Goal: Information Seeking & Learning: Check status

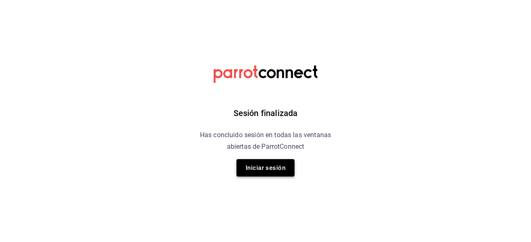
click at [277, 164] on button "Iniciar sesión" at bounding box center [266, 167] width 58 height 17
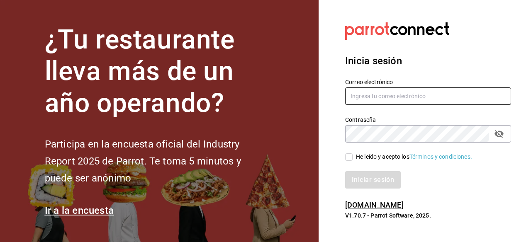
type input "gerenteoperaciones@donmacizo.com"
click at [349, 159] on input "He leído y acepto los Términos y condiciones." at bounding box center [348, 157] width 7 height 7
checkbox input "true"
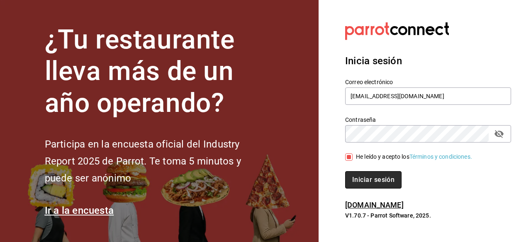
click at [357, 178] on button "Iniciar sesión" at bounding box center [373, 179] width 56 height 17
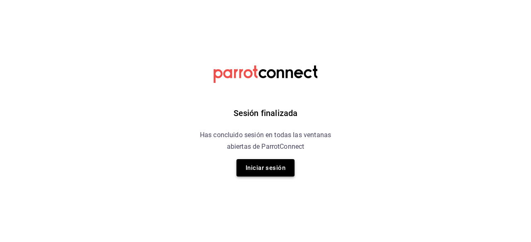
click at [260, 164] on button "Iniciar sesión" at bounding box center [266, 167] width 58 height 17
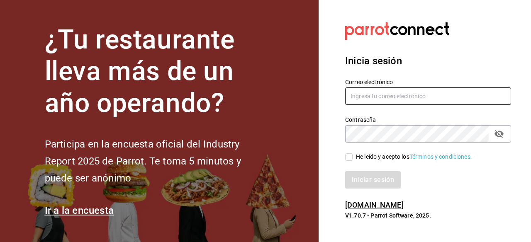
type input "gerenteoperaciones@donmacizo.com"
click at [347, 159] on input "He leído y acepto los Términos y condiciones." at bounding box center [348, 157] width 7 height 7
checkbox input "true"
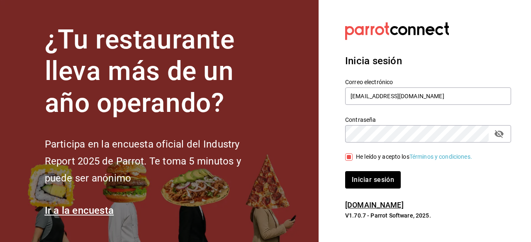
click at [354, 189] on div "Inicia sesión Correo electrónico gerenteoperaciones@donmacizo.com Contraseña Co…" at bounding box center [428, 122] width 166 height 156
click at [354, 187] on button "Iniciar sesión" at bounding box center [373, 179] width 56 height 17
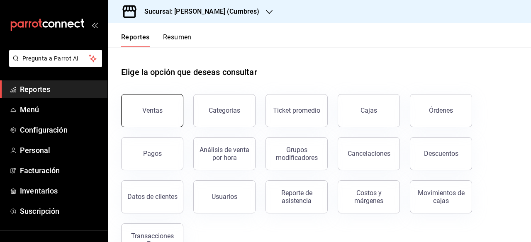
click at [164, 117] on button "Ventas" at bounding box center [152, 110] width 62 height 33
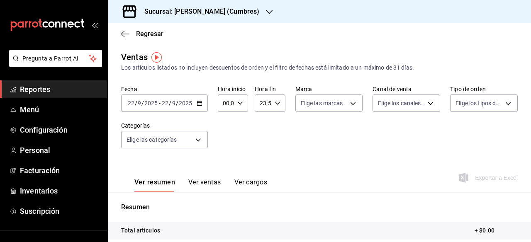
click at [200, 104] on icon "button" at bounding box center [200, 103] width 6 height 6
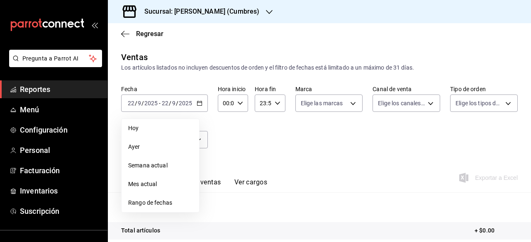
scroll to position [62, 0]
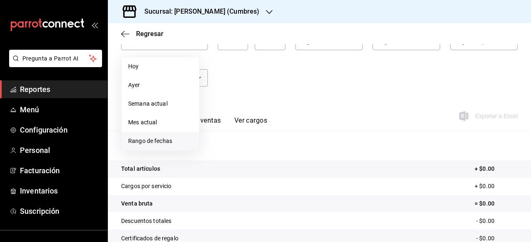
click at [169, 139] on span "Rango de fechas" at bounding box center [160, 141] width 64 height 9
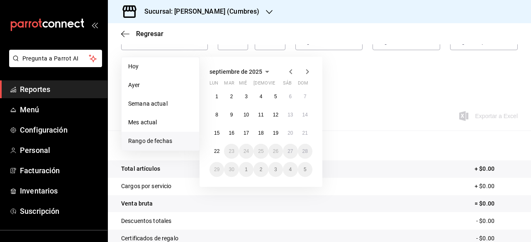
click at [260, 71] on span "septiembre de 2025" at bounding box center [236, 71] width 53 height 7
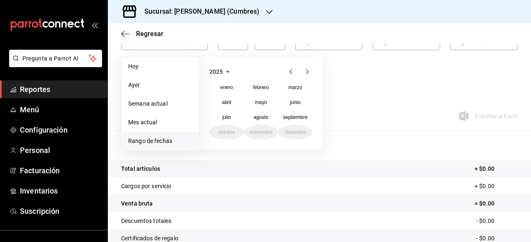
click at [225, 71] on icon "button" at bounding box center [228, 72] width 10 height 10
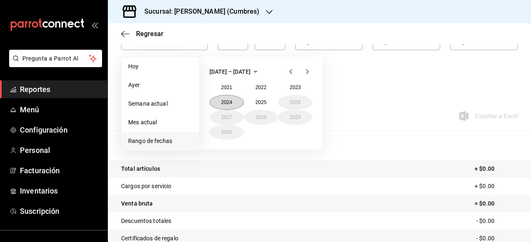
click at [230, 103] on button "2024" at bounding box center [227, 102] width 34 height 15
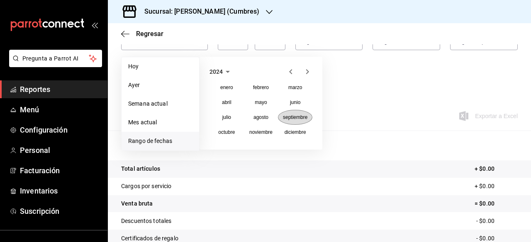
click at [286, 117] on abbr "septiembre" at bounding box center [295, 118] width 24 height 6
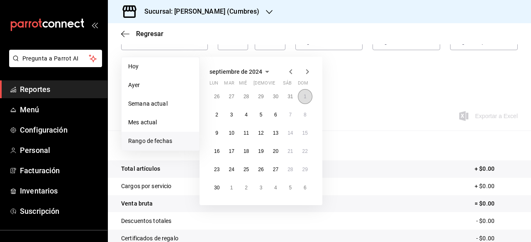
click at [301, 98] on button "1" at bounding box center [305, 96] width 15 height 15
click at [306, 154] on abbr "22" at bounding box center [305, 152] width 5 height 6
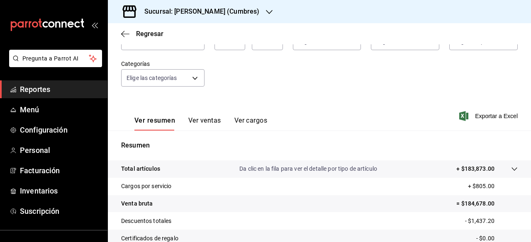
click at [266, 13] on icon "button" at bounding box center [269, 12] width 7 height 4
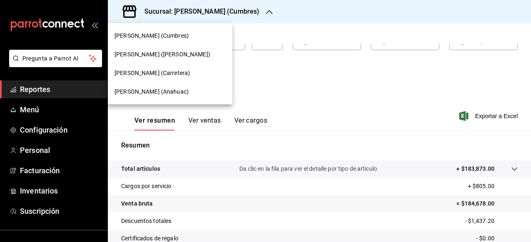
click at [325, 20] on div at bounding box center [265, 121] width 531 height 242
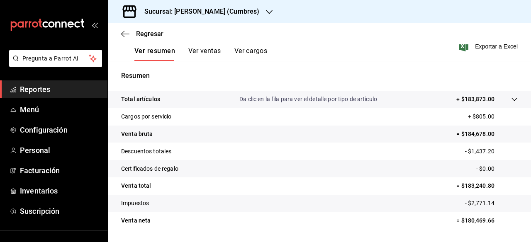
scroll to position [136, 0]
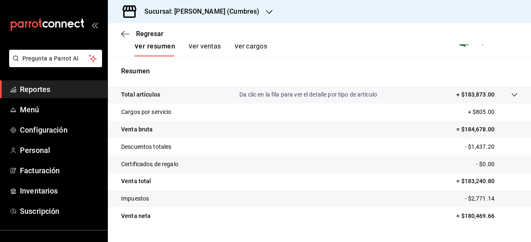
click at [266, 9] on icon "button" at bounding box center [269, 12] width 7 height 7
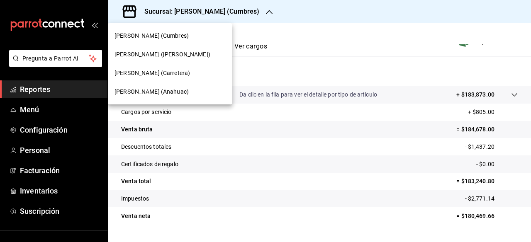
click at [193, 52] on div "[PERSON_NAME] ([PERSON_NAME])" at bounding box center [170, 54] width 111 height 9
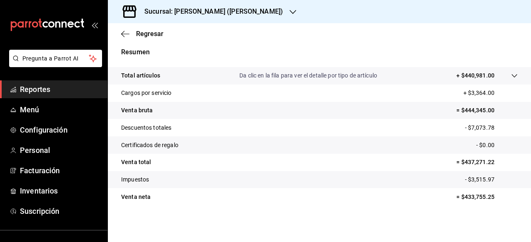
scroll to position [155, 0]
click at [290, 14] on icon "button" at bounding box center [293, 12] width 7 height 7
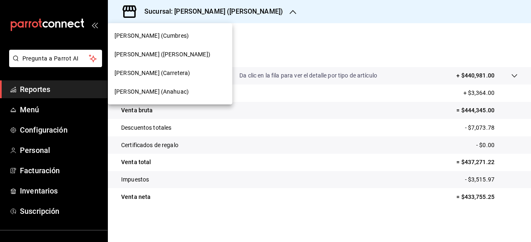
click at [167, 90] on span "[PERSON_NAME] (Anahuac)" at bounding box center [152, 92] width 74 height 9
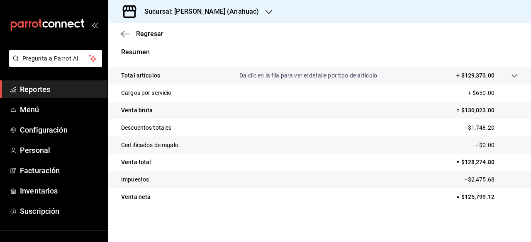
scroll to position [155, 0]
click at [266, 15] on icon "button" at bounding box center [269, 12] width 7 height 7
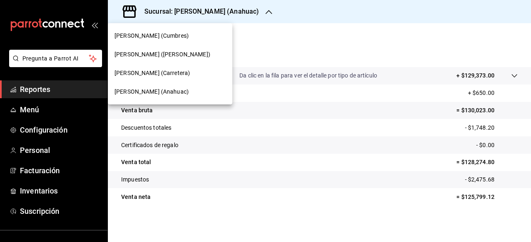
click at [149, 75] on span "[PERSON_NAME] (Carretera)" at bounding box center [153, 73] width 76 height 9
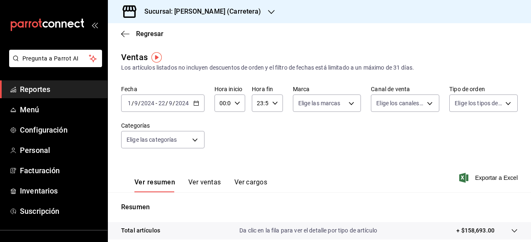
click at [198, 103] on icon "button" at bounding box center [196, 103] width 6 height 6
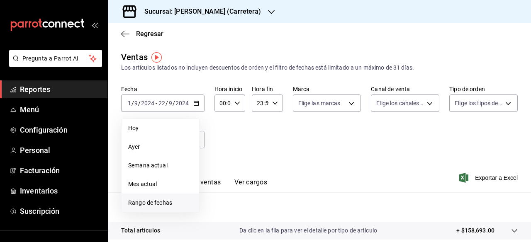
click at [153, 205] on span "Rango de fechas" at bounding box center [160, 203] width 64 height 9
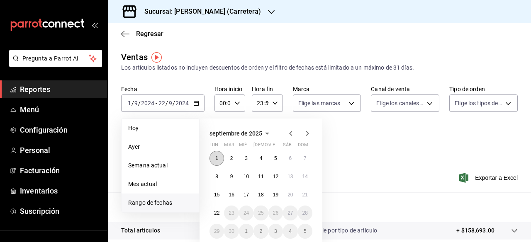
click at [218, 159] on button "1" at bounding box center [217, 158] width 15 height 15
click at [220, 211] on abbr "22" at bounding box center [216, 213] width 5 height 6
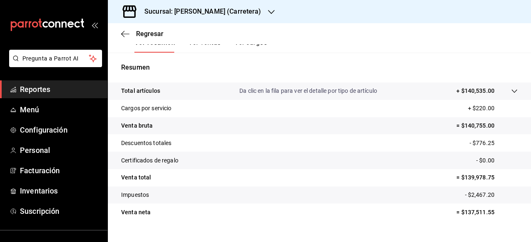
scroll to position [155, 0]
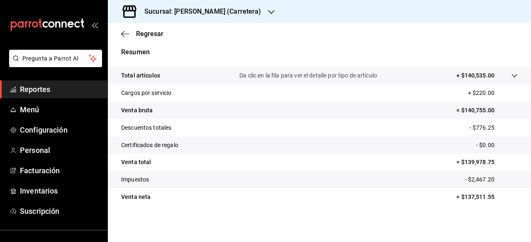
click at [268, 11] on icon "button" at bounding box center [271, 12] width 7 height 7
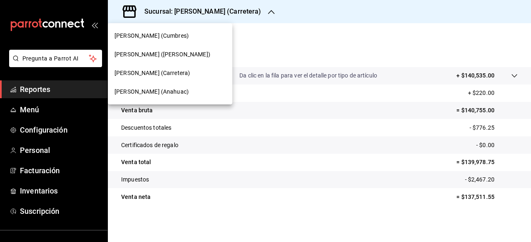
click at [171, 92] on span "[PERSON_NAME] (Anahuac)" at bounding box center [152, 92] width 74 height 9
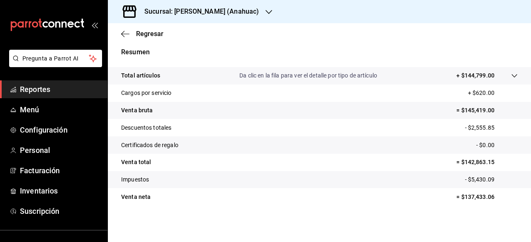
scroll to position [155, 0]
click at [266, 9] on icon "button" at bounding box center [269, 12] width 7 height 7
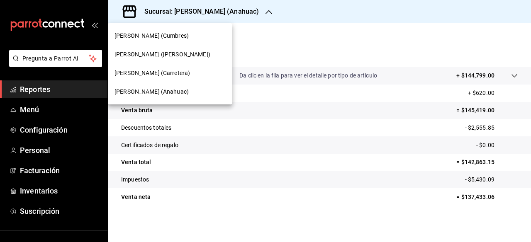
click at [175, 37] on div "[PERSON_NAME] (Cumbres)" at bounding box center [170, 36] width 111 height 9
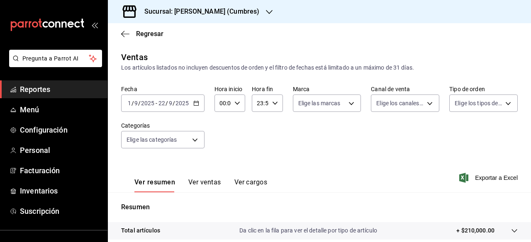
scroll to position [155, 0]
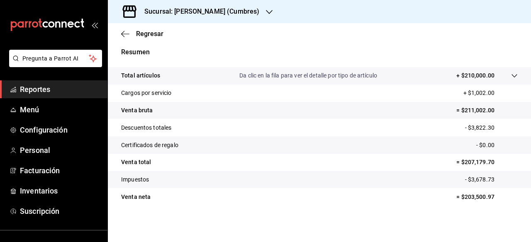
click at [266, 12] on icon "button" at bounding box center [269, 12] width 7 height 7
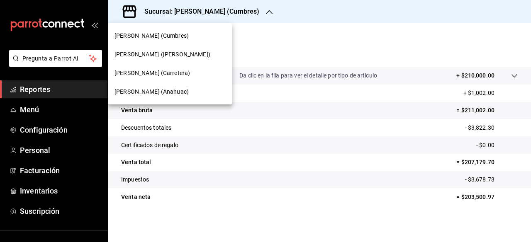
click at [191, 52] on span "[PERSON_NAME] ([PERSON_NAME])" at bounding box center [163, 54] width 96 height 9
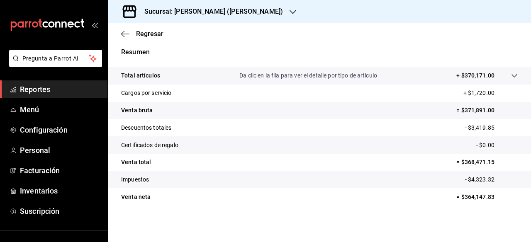
scroll to position [155, 0]
